Goal: Task Accomplishment & Management: Manage account settings

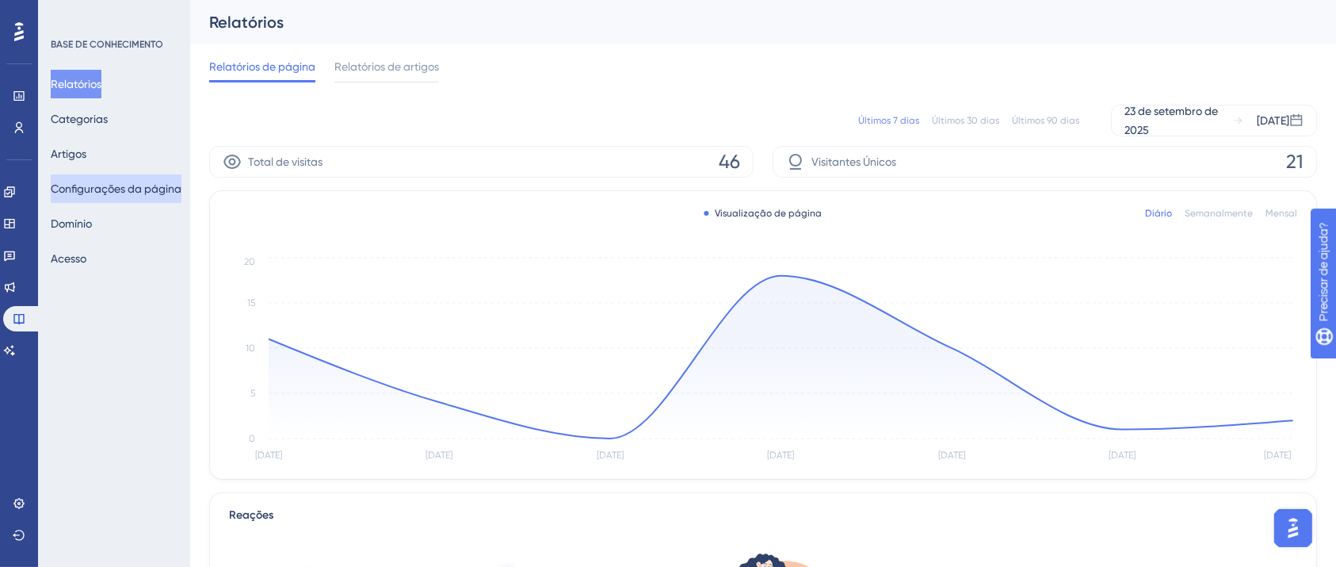
click at [108, 187] on font "Configurações da página" at bounding box center [116, 188] width 131 height 13
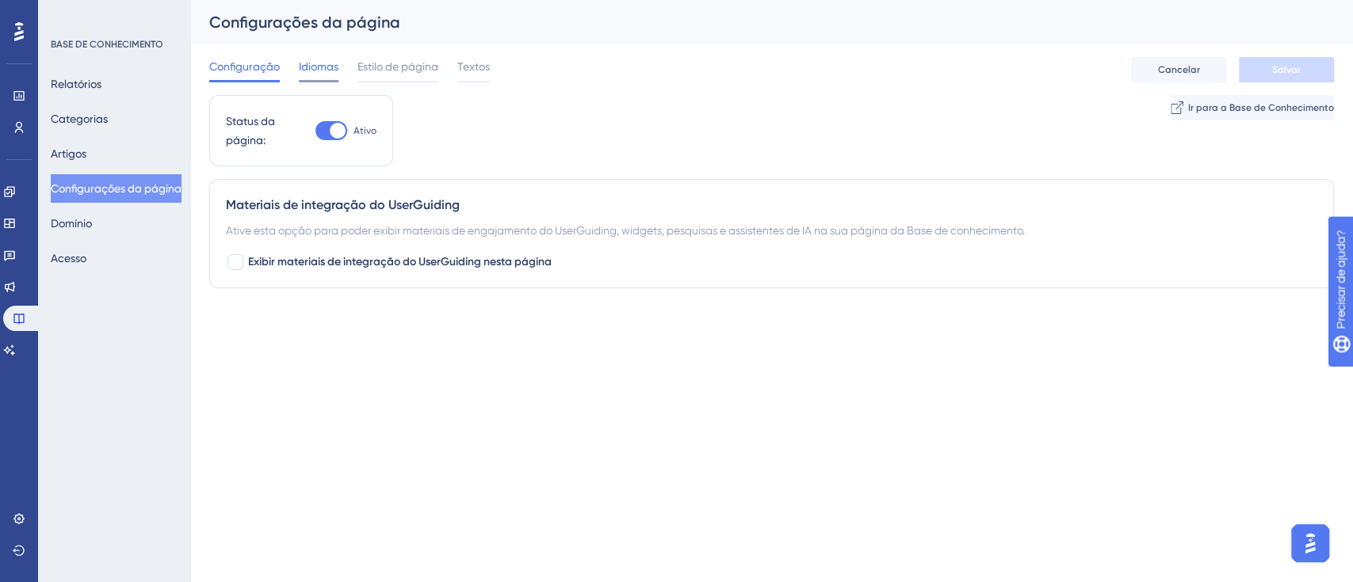
click at [330, 66] on font "Idiomas" at bounding box center [319, 66] width 40 height 13
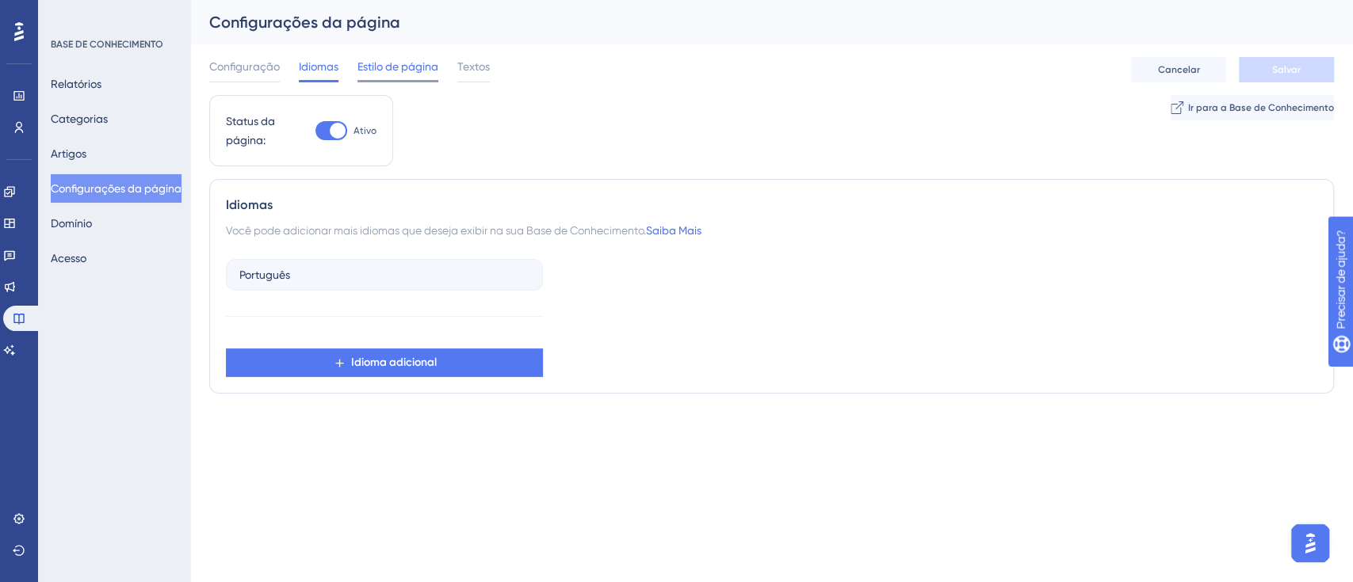
click at [380, 60] on font "Estilo de página" at bounding box center [397, 66] width 81 height 13
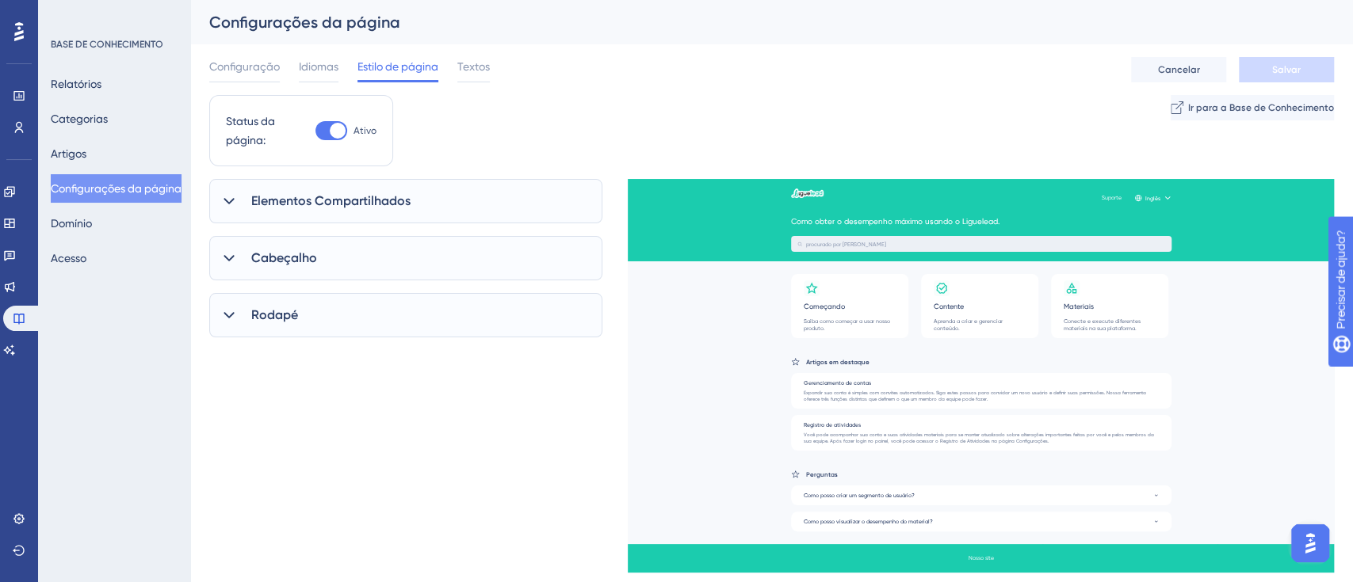
click at [409, 208] on span "Elementos Compartilhados" at bounding box center [330, 201] width 159 height 19
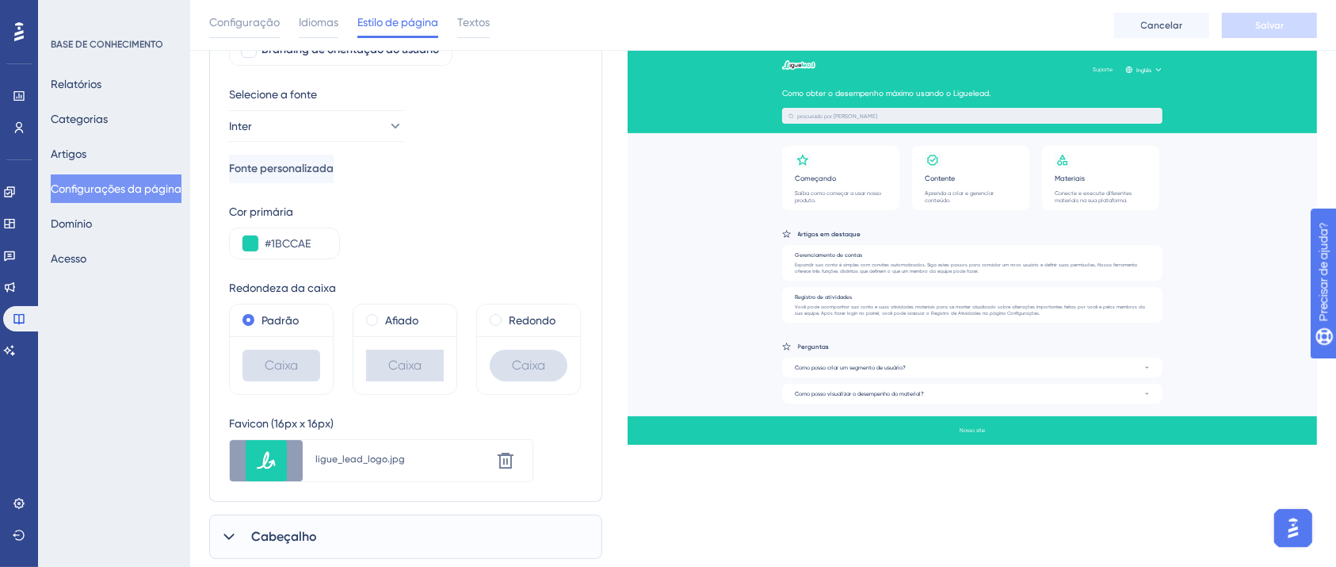
scroll to position [314, 0]
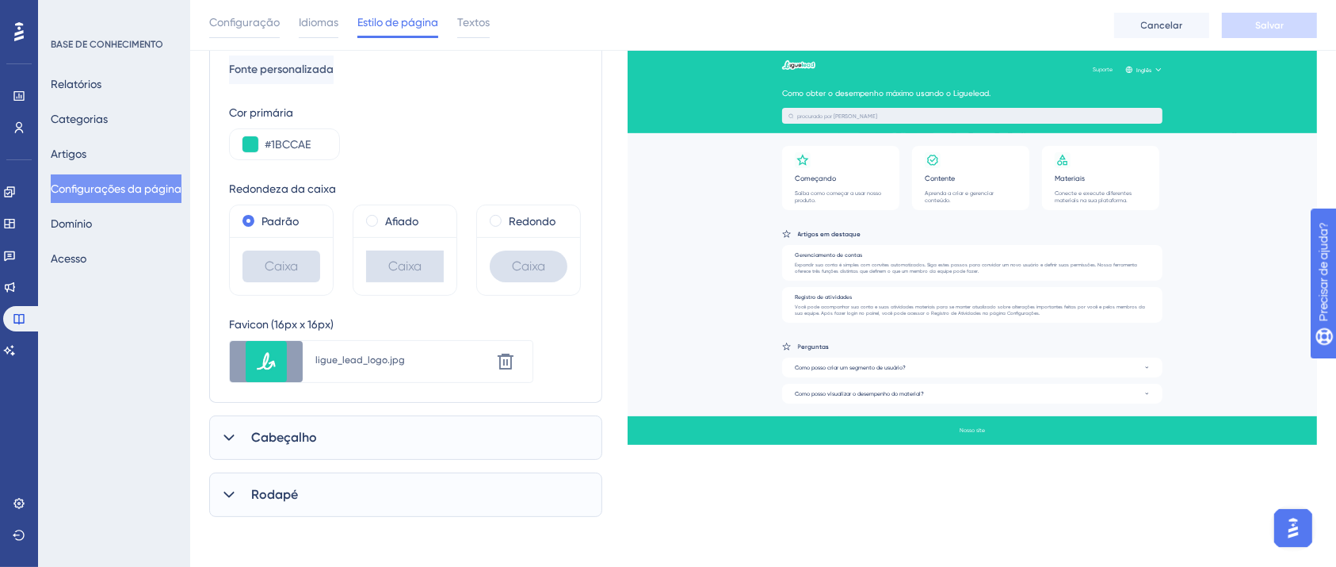
click at [315, 438] on font "Cabeçalho" at bounding box center [284, 436] width 66 height 15
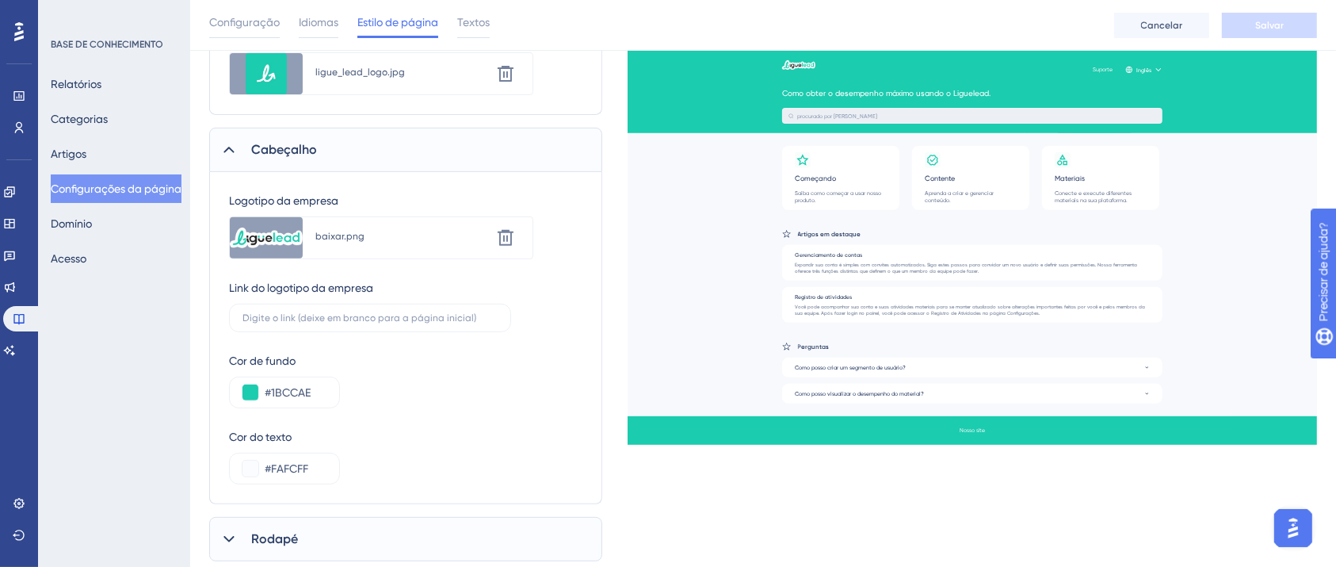
scroll to position [647, 0]
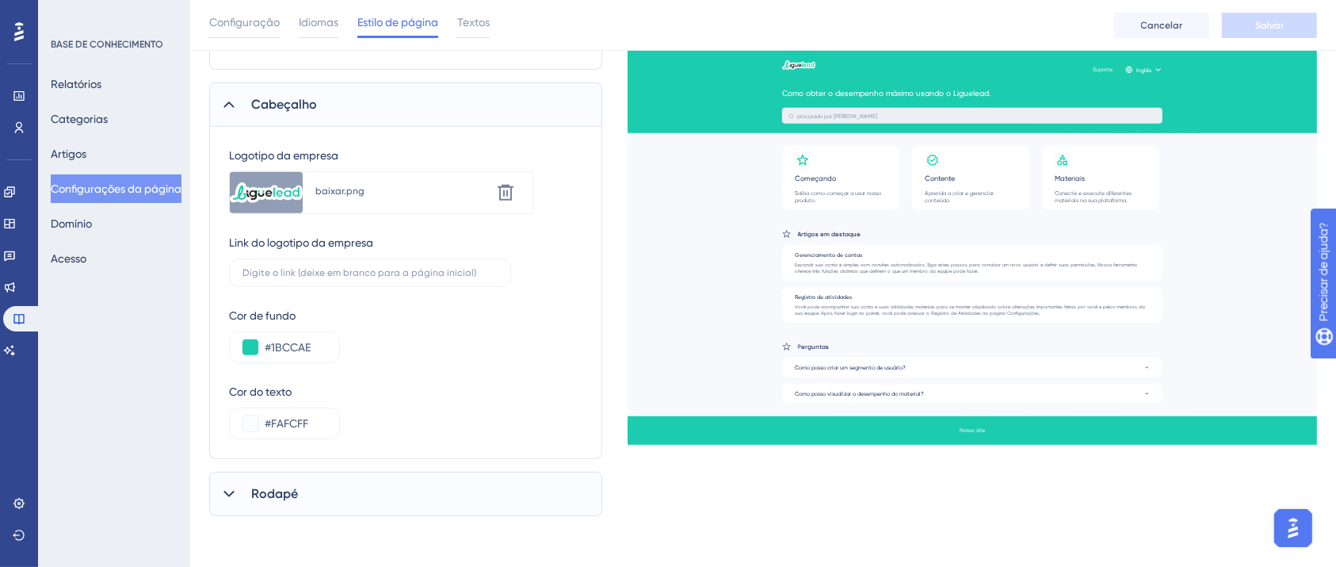
click at [272, 482] on div "Rodapé" at bounding box center [405, 493] width 393 height 44
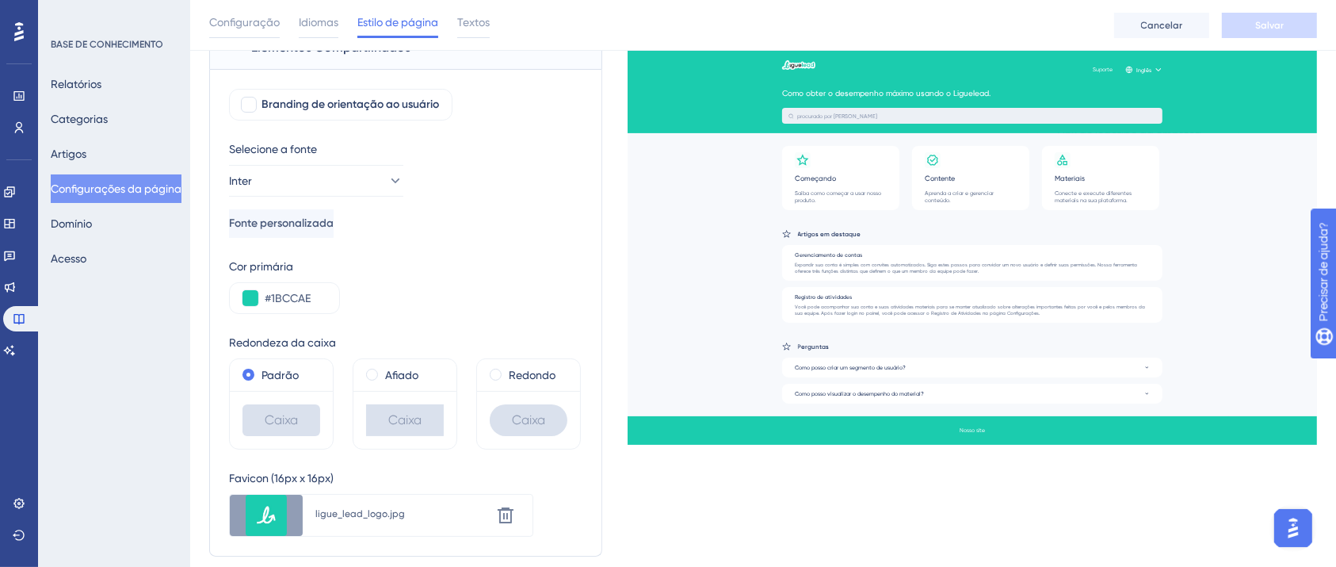
scroll to position [158, 0]
click at [486, 29] on span "Textos" at bounding box center [473, 22] width 32 height 19
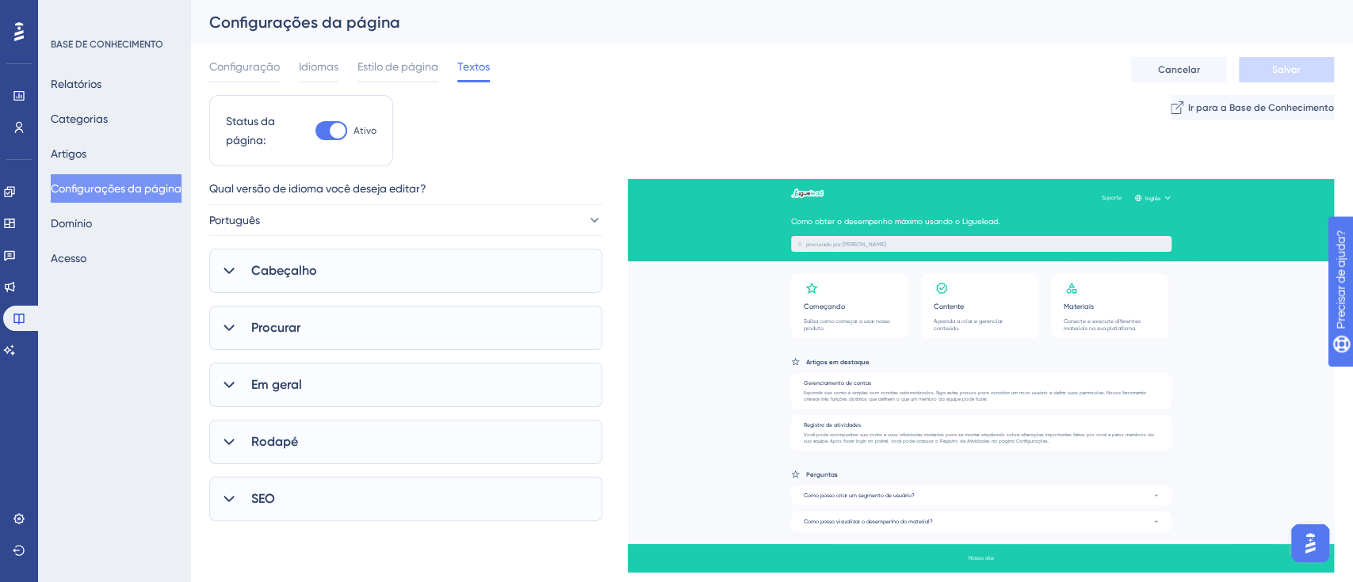
click at [330, 280] on div "Cabeçalho" at bounding box center [405, 271] width 393 height 44
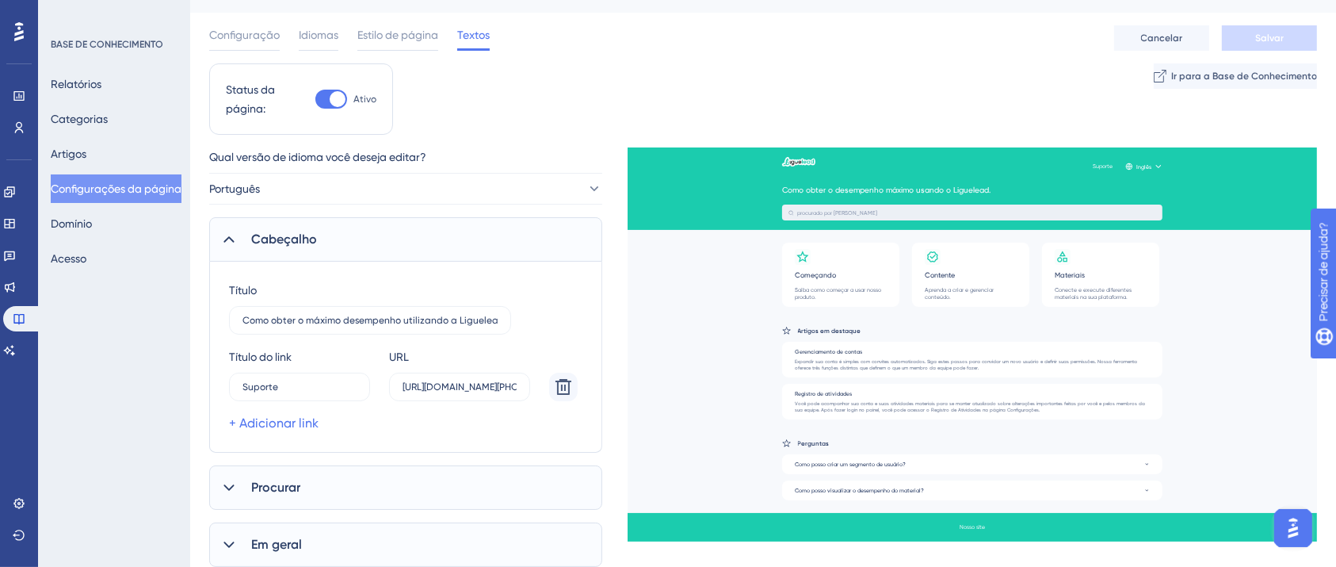
scroll to position [38, 0]
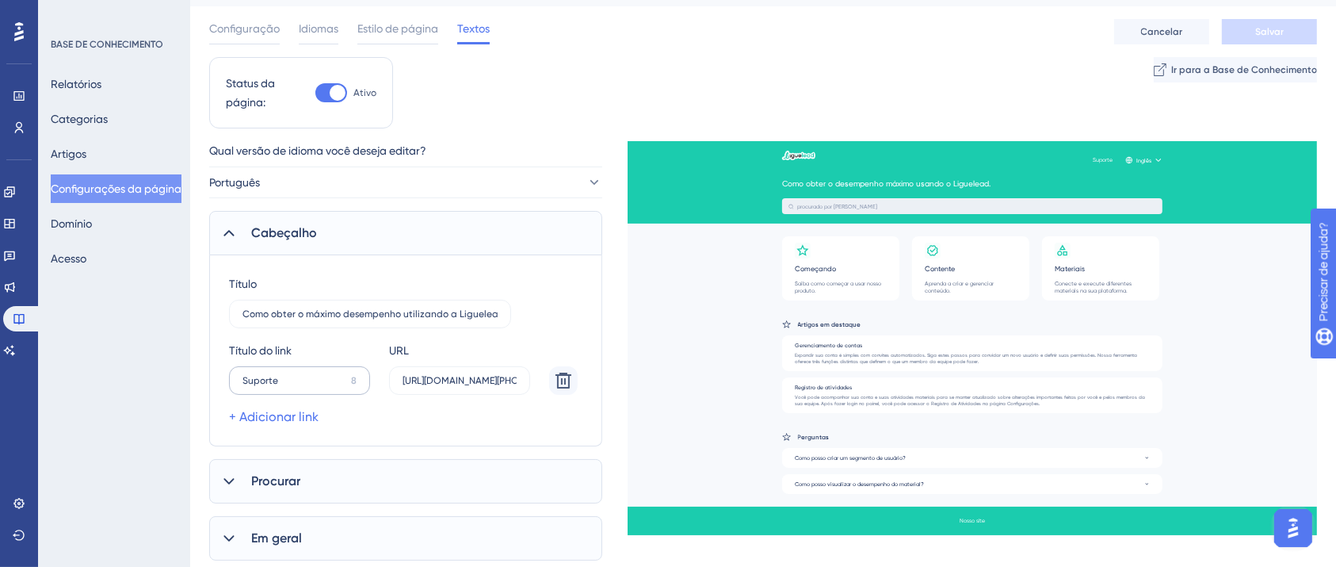
click at [311, 372] on label "Suporte 8" at bounding box center [299, 380] width 141 height 29
click at [311, 375] on input "Suporte" at bounding box center [293, 380] width 102 height 11
click at [311, 372] on label "Suporte 8" at bounding box center [299, 380] width 141 height 29
click at [311, 375] on input "Suporte" at bounding box center [293, 380] width 102 height 11
click at [303, 401] on div "Título do link Suporte 8 URL [URL][DOMAIN_NAME][PHONE_NUMBER] + Adicionar link" at bounding box center [403, 384] width 349 height 86
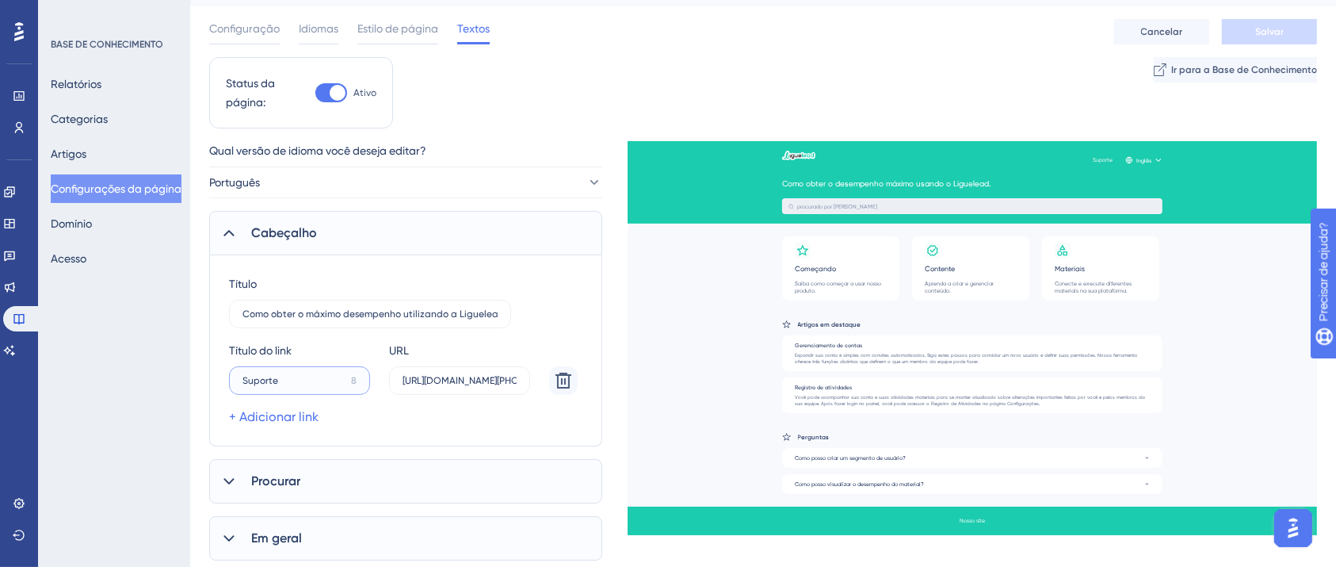
click at [315, 385] on input "Suporte" at bounding box center [293, 380] width 102 height 11
type input "F"
type input "Suporte"
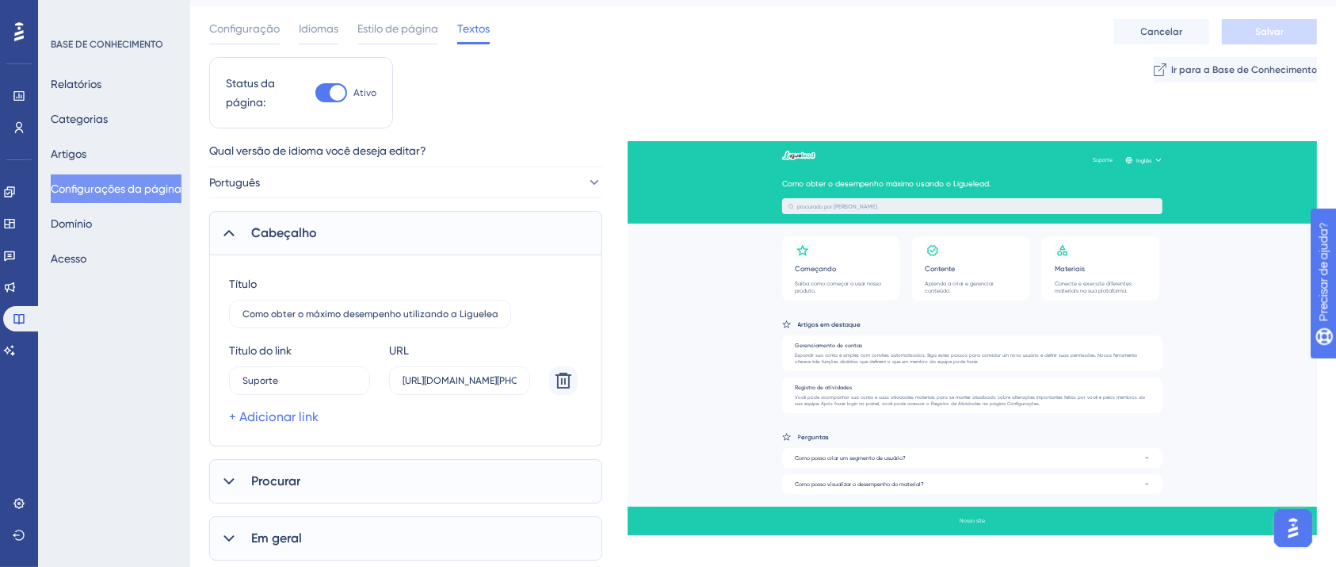
click at [311, 471] on div "Procurar" at bounding box center [405, 481] width 393 height 44
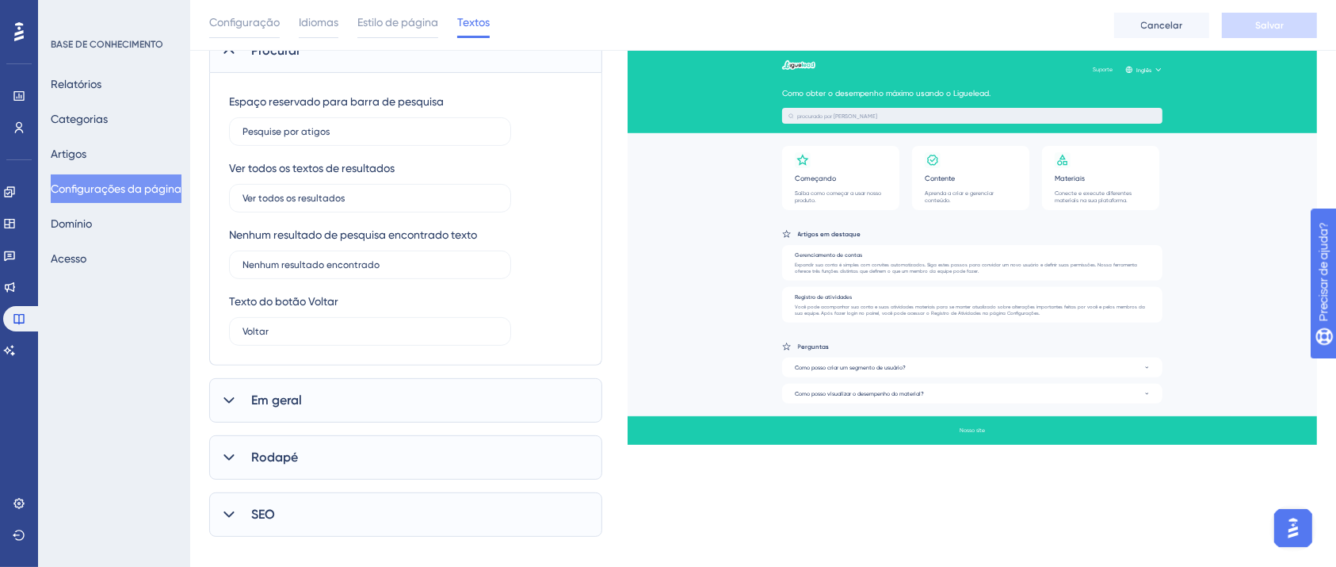
scroll to position [494, 0]
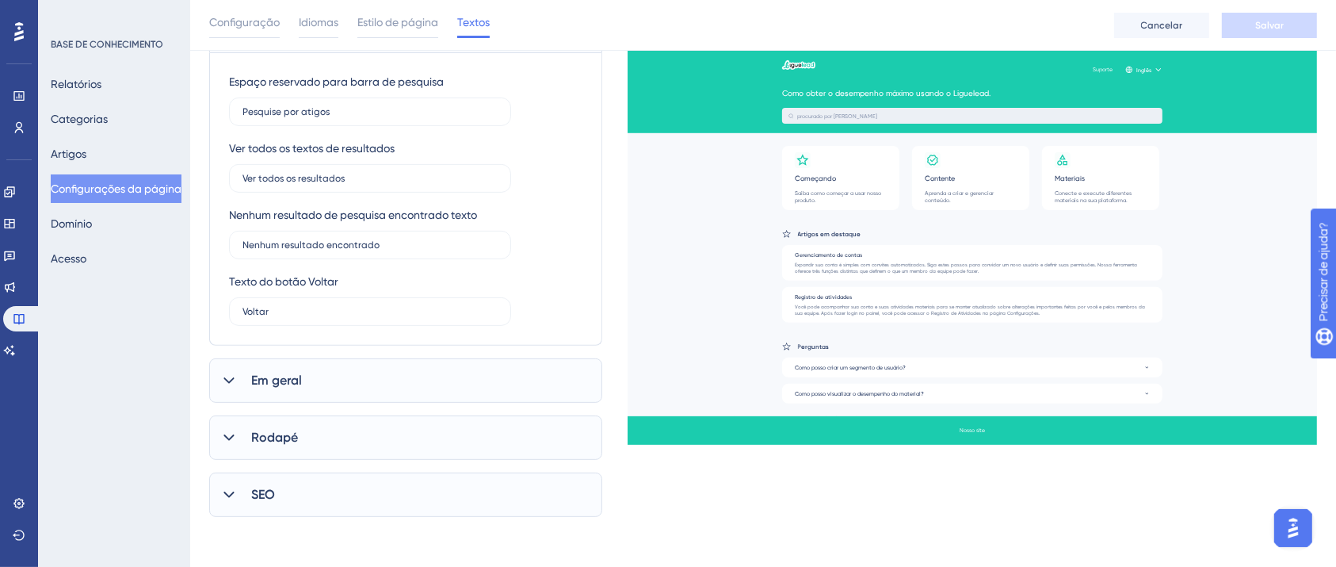
click at [359, 376] on div "Em geral" at bounding box center [405, 380] width 393 height 44
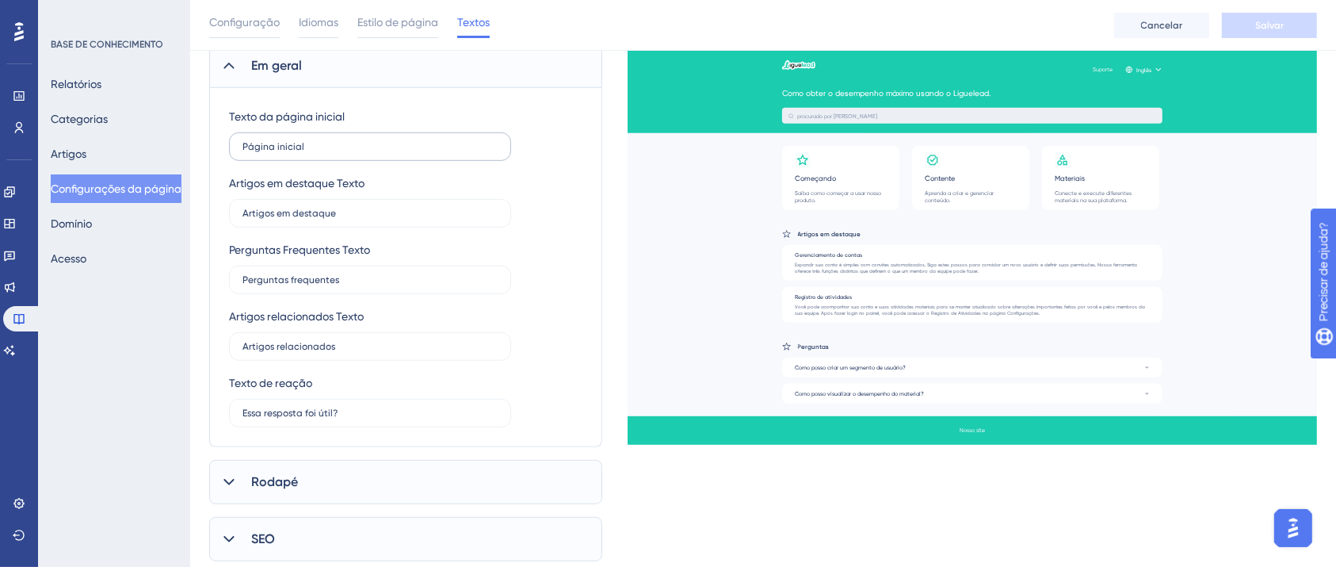
scroll to position [854, 0]
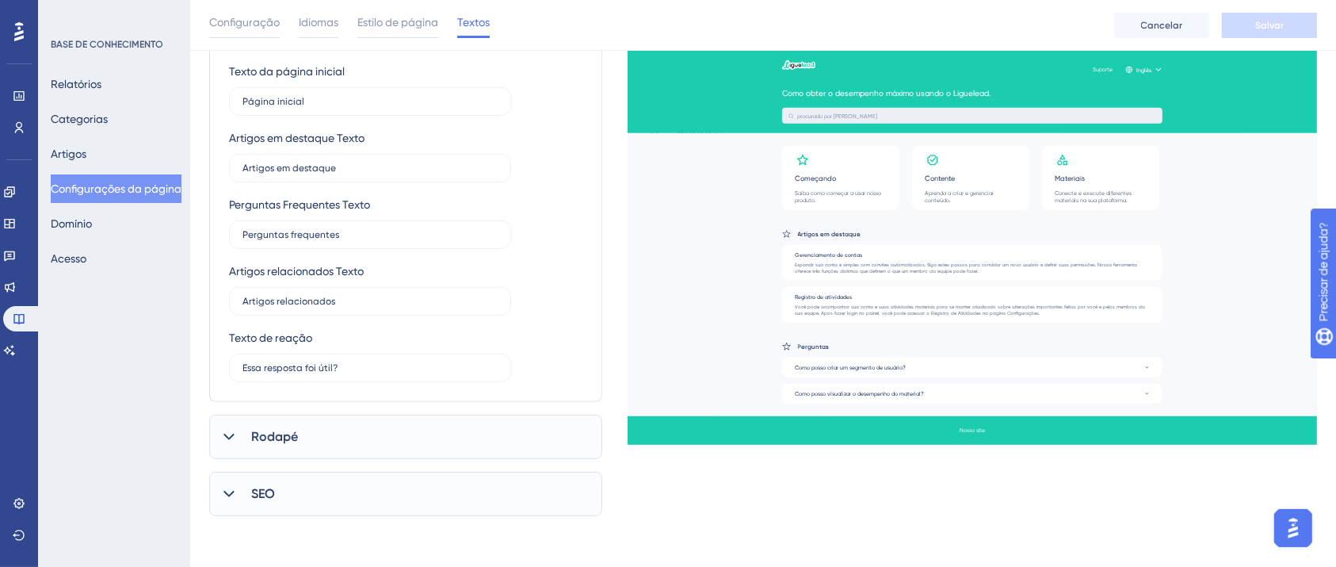
click at [320, 445] on div "Rodapé" at bounding box center [405, 436] width 393 height 44
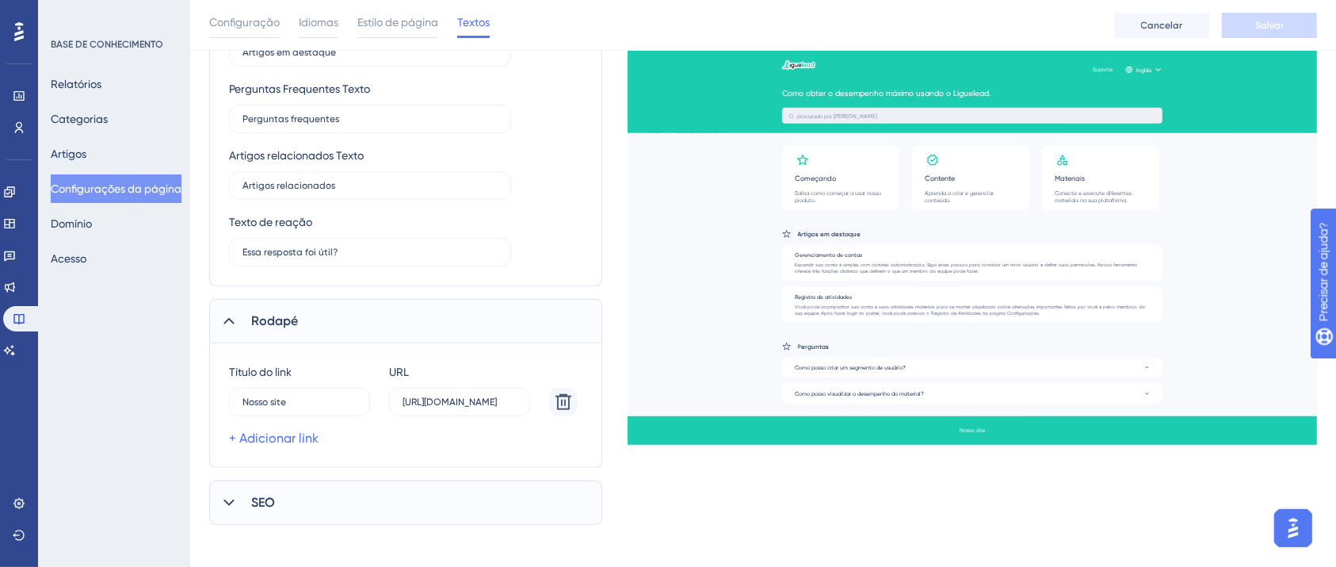
scroll to position [975, 0]
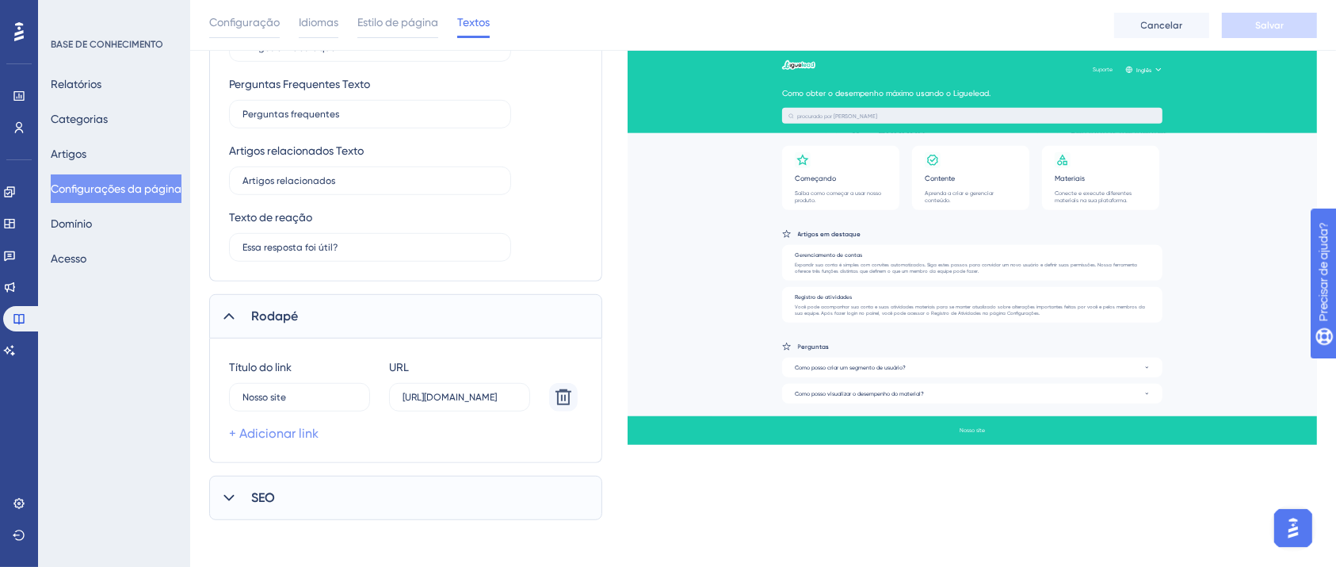
click at [289, 435] on font "+ Adicionar link" at bounding box center [274, 432] width 90 height 15
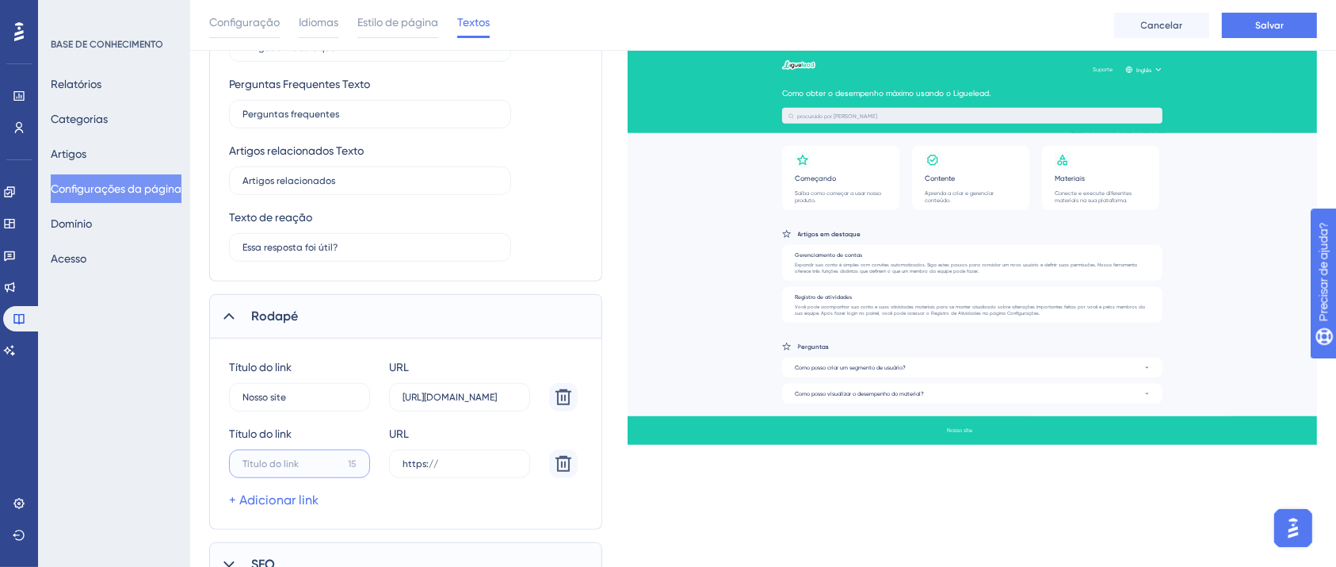
click at [332, 459] on input "15" at bounding box center [291, 463] width 99 height 11
type input "L"
type input "Área do cliente"
click at [434, 460] on input "https://" at bounding box center [460, 463] width 114 height 11
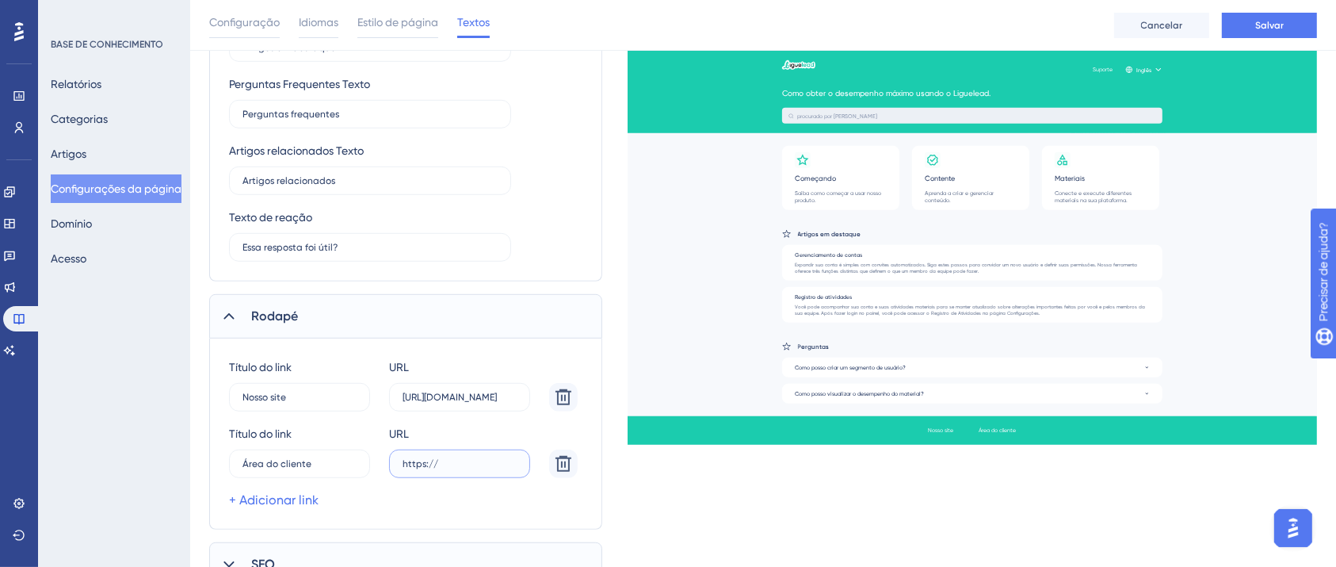
click at [434, 460] on input "https://" at bounding box center [460, 463] width 114 height 11
paste input "text"
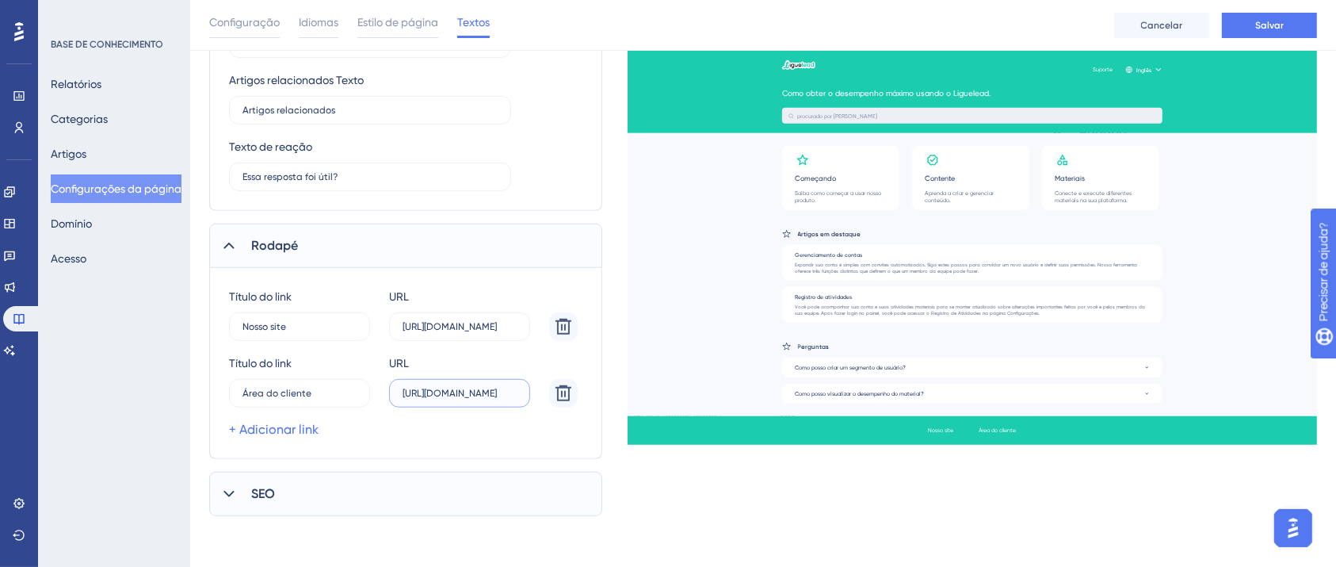
type input "[URL][DOMAIN_NAME]"
click at [289, 498] on div "SEO" at bounding box center [405, 493] width 393 height 44
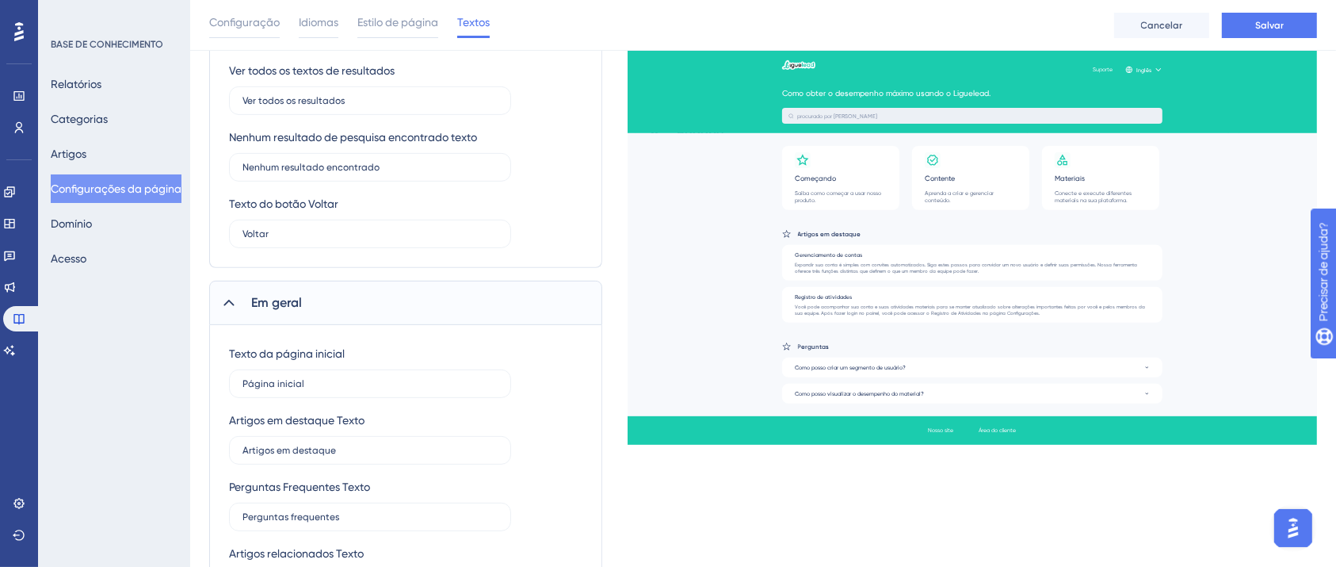
scroll to position [536, 0]
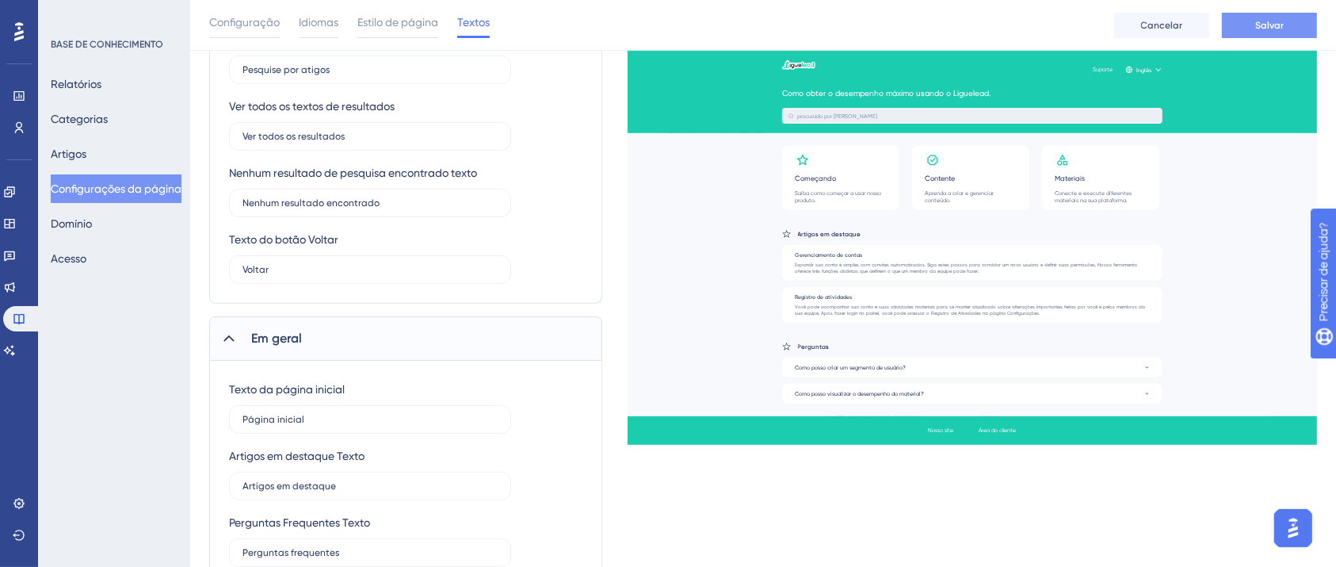
click at [1307, 26] on button "Salvar" at bounding box center [1269, 25] width 95 height 25
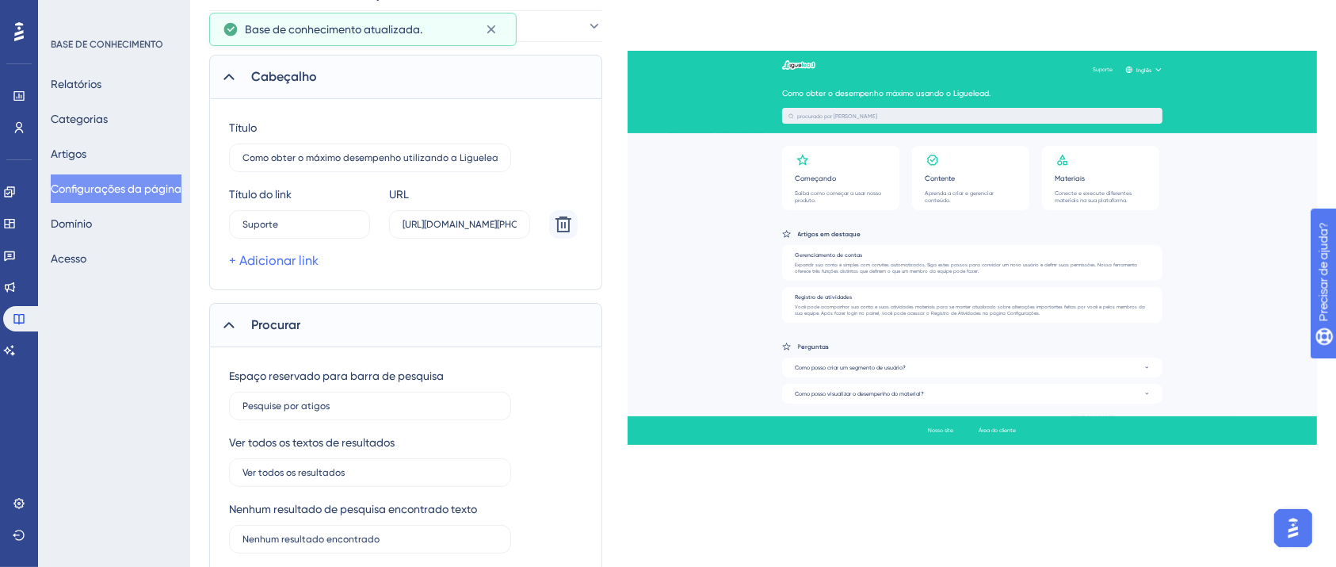
scroll to position [0, 0]
